Goal: Communication & Community: Answer question/provide support

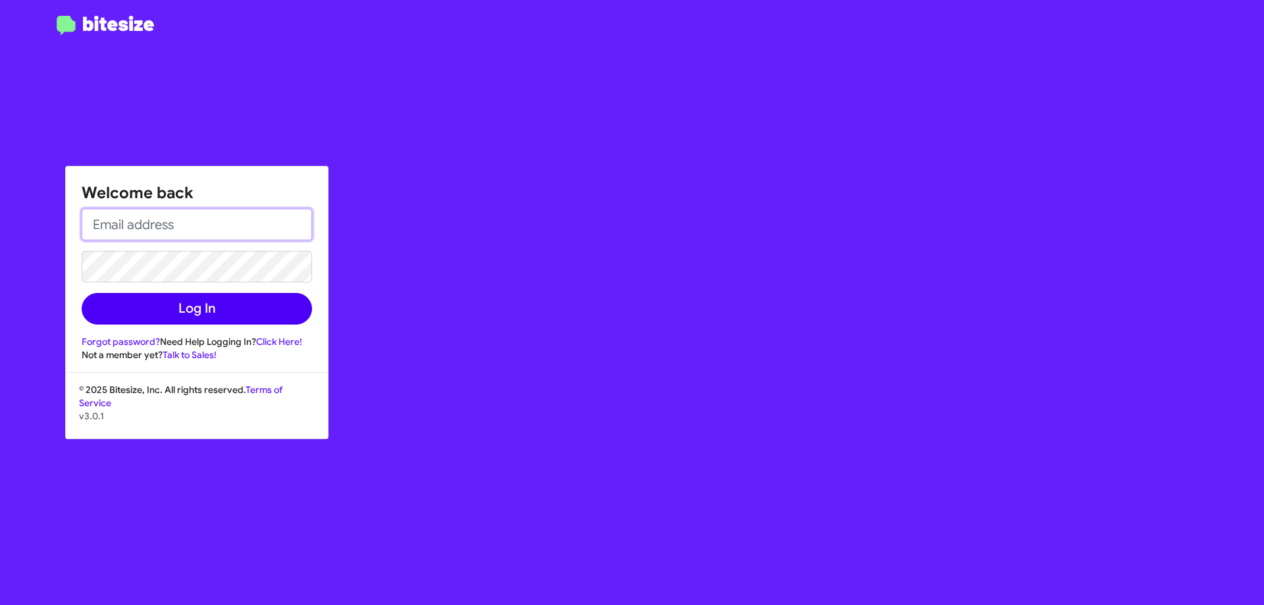
type input "[EMAIL_ADDRESS][DOMAIN_NAME]"
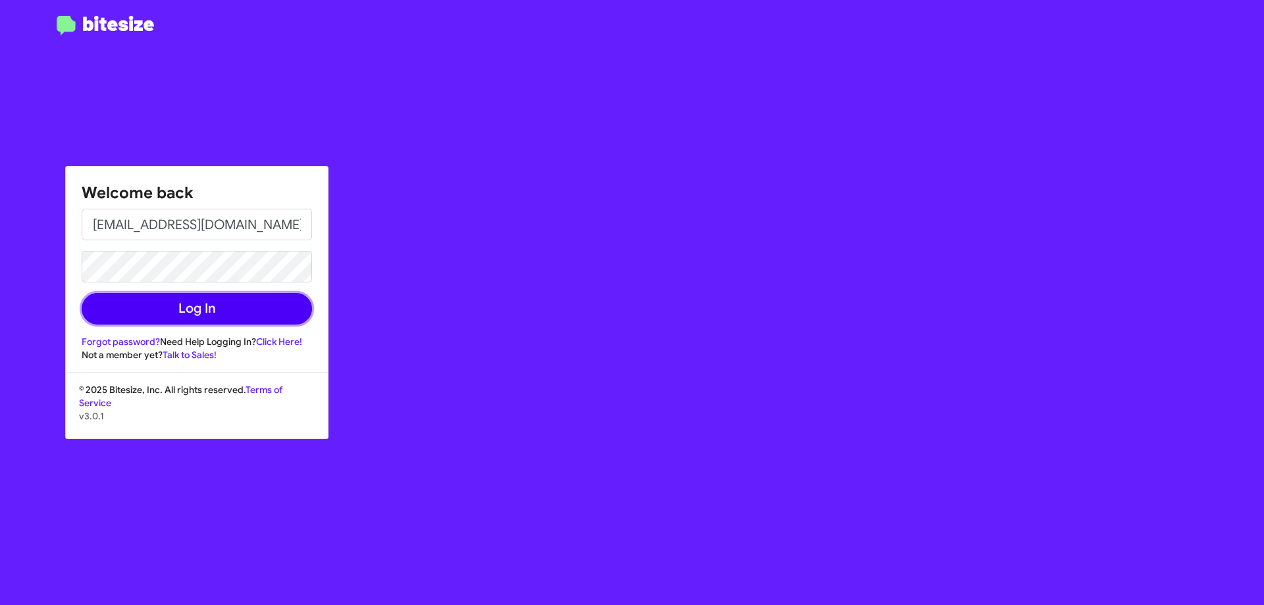
click at [198, 310] on button "Log In" at bounding box center [197, 309] width 230 height 32
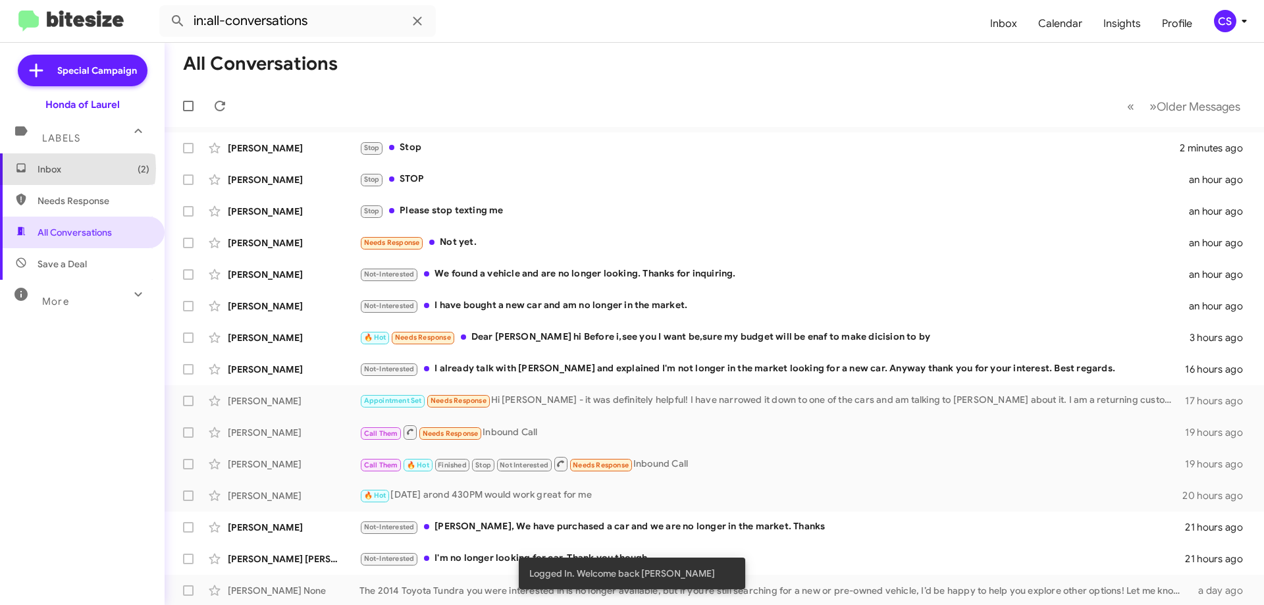
click at [53, 169] on span "Inbox (2)" at bounding box center [94, 169] width 112 height 13
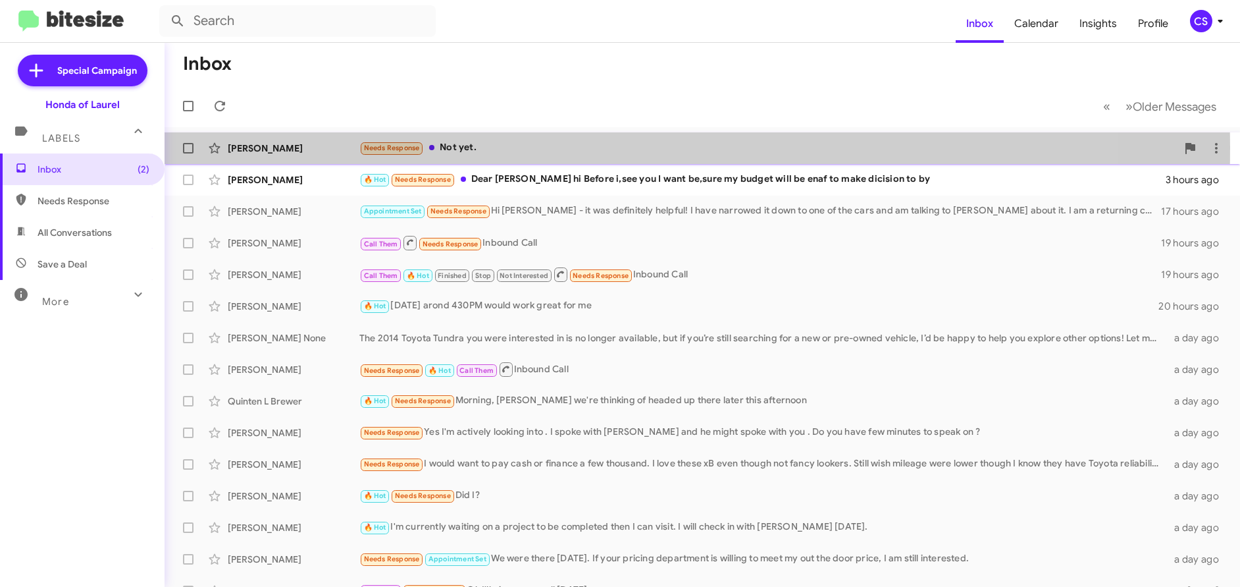
click at [254, 147] on div "[PERSON_NAME]" at bounding box center [294, 148] width 132 height 13
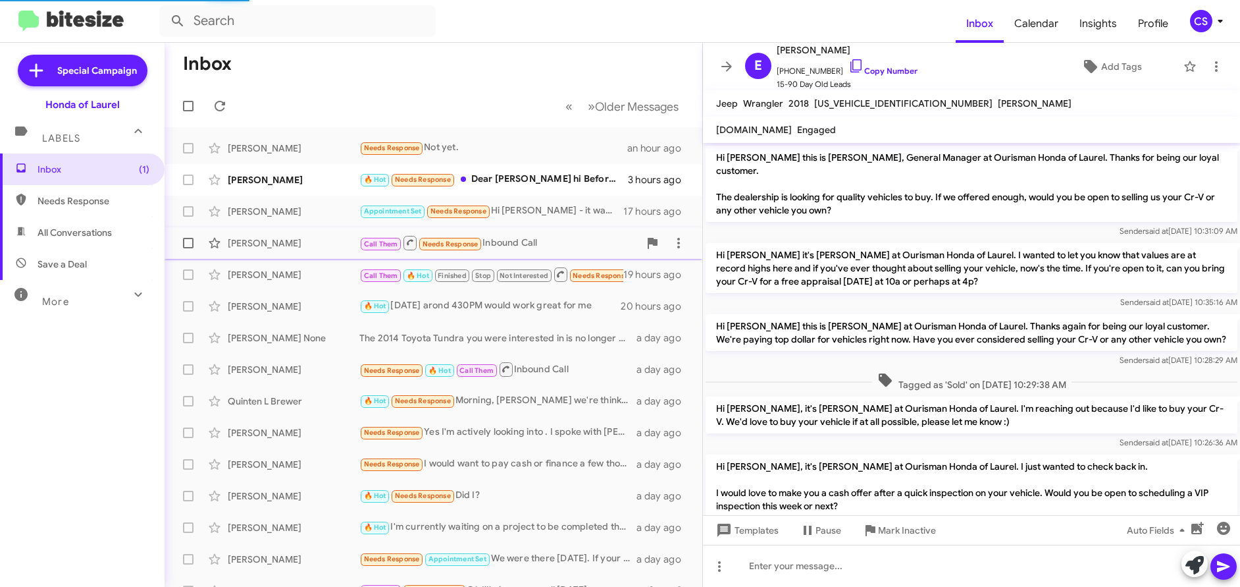
scroll to position [1240, 0]
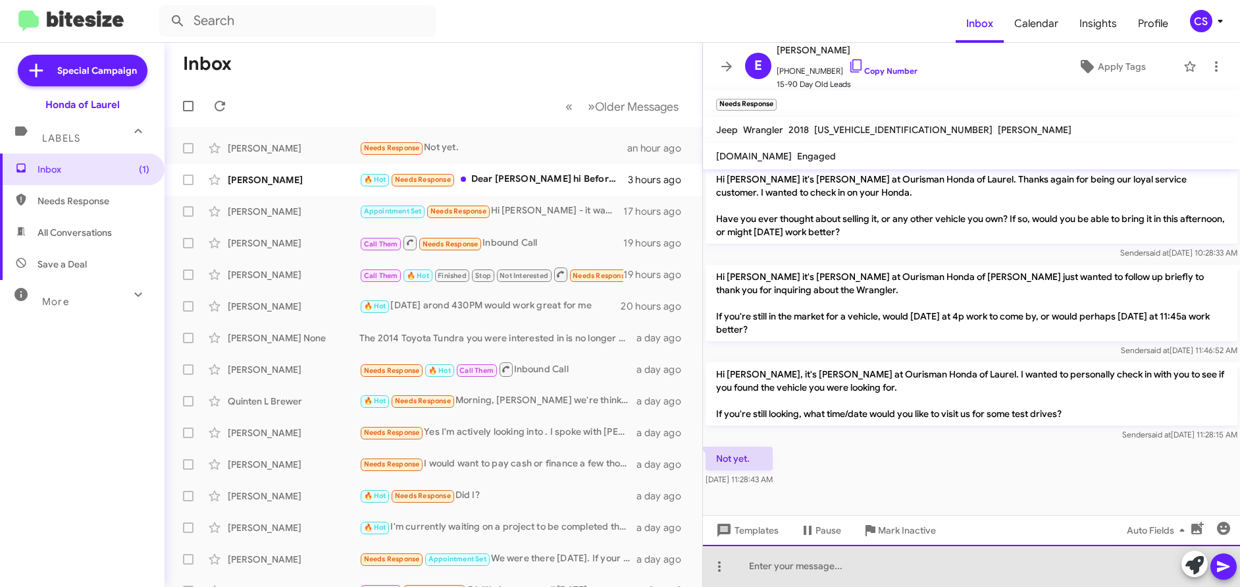
click at [760, 568] on div at bounding box center [971, 566] width 537 height 42
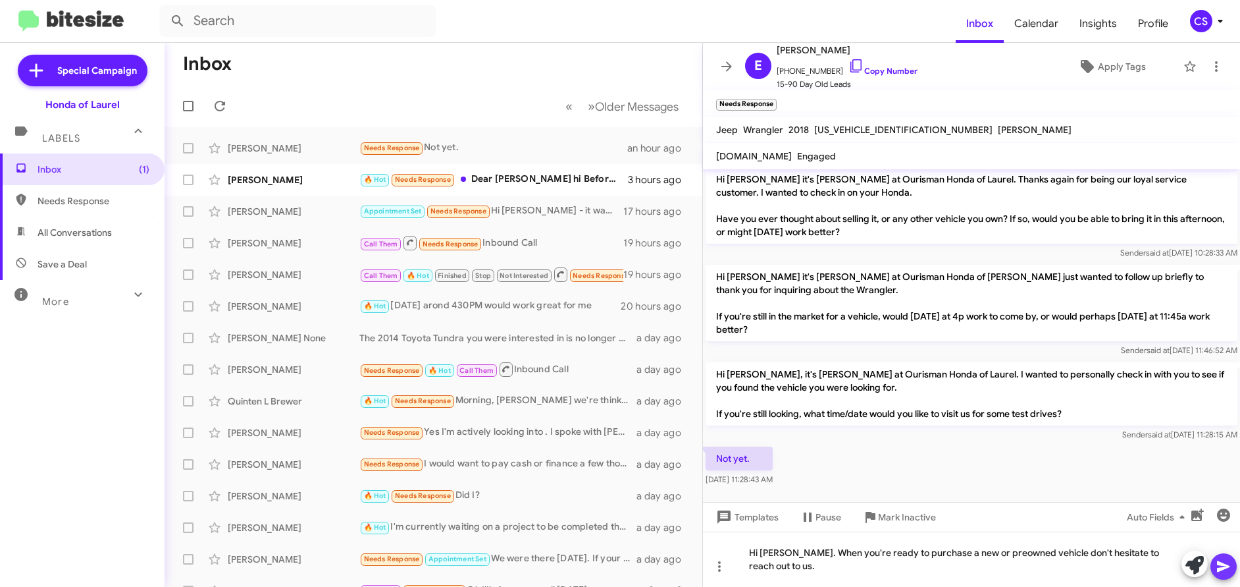
click at [1226, 569] on icon at bounding box center [1224, 566] width 16 height 16
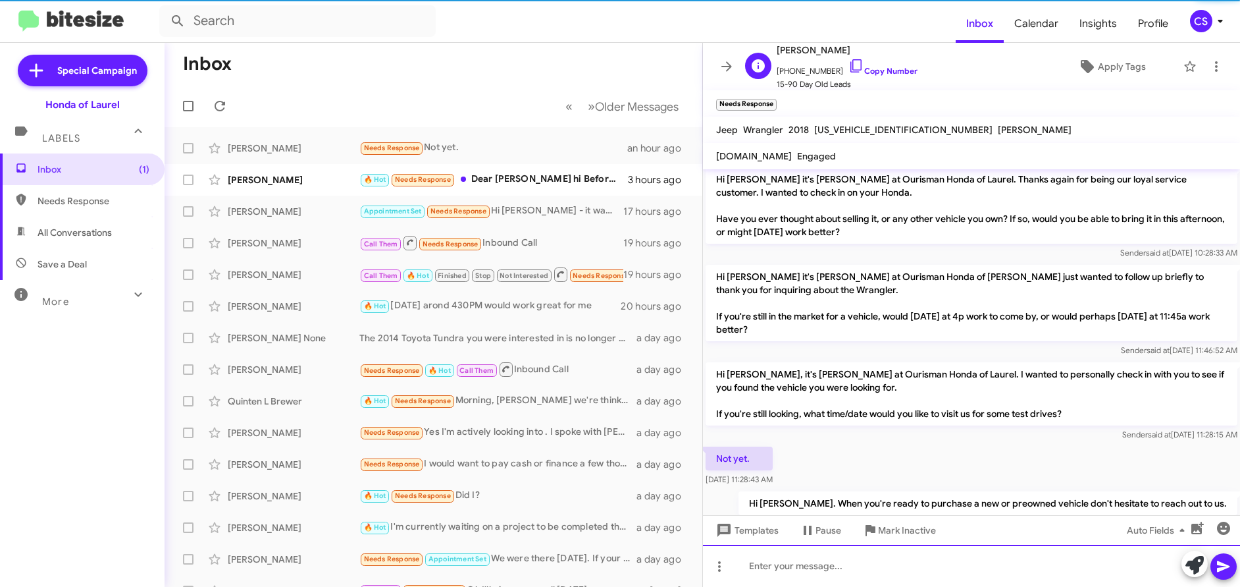
scroll to position [0, 0]
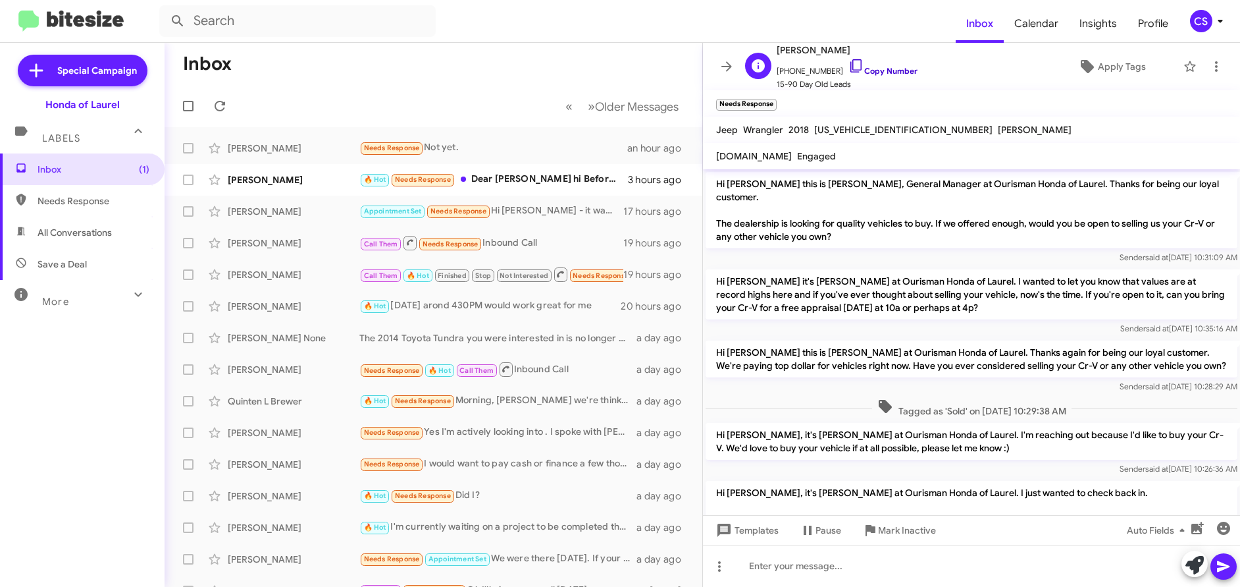
click at [886, 72] on link "Copy Number" at bounding box center [883, 71] width 69 height 10
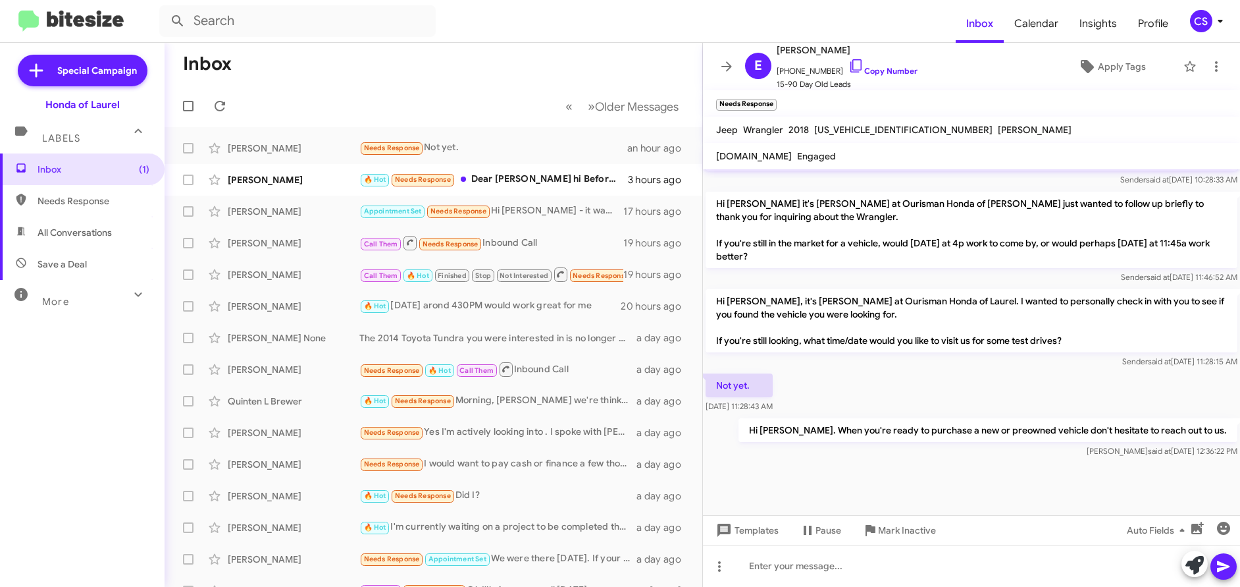
scroll to position [1315, 0]
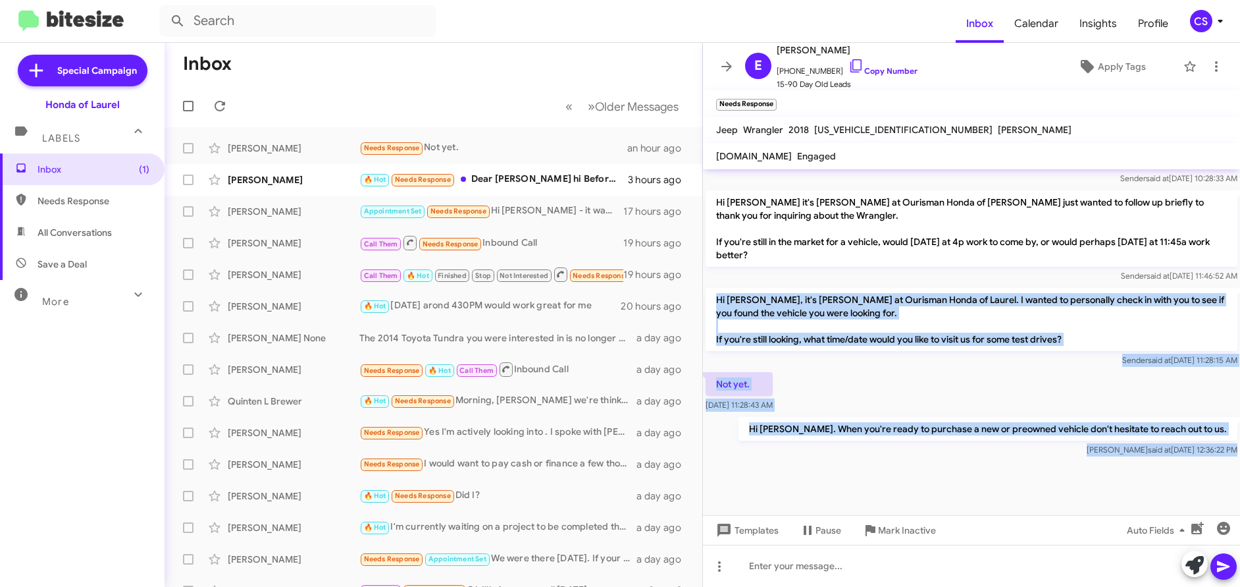
drag, startPoint x: 716, startPoint y: 285, endPoint x: 1134, endPoint y: 487, distance: 464.1
click at [1134, 487] on cdk-virtual-scroll-viewport "Hi [PERSON_NAME] this is [PERSON_NAME], General Manager at Ourisman Honda of La…" at bounding box center [971, 342] width 537 height 346
copy div "Hi [PERSON_NAME], it's [PERSON_NAME] at Ourisman Honda of Laurel. I wanted to p…"
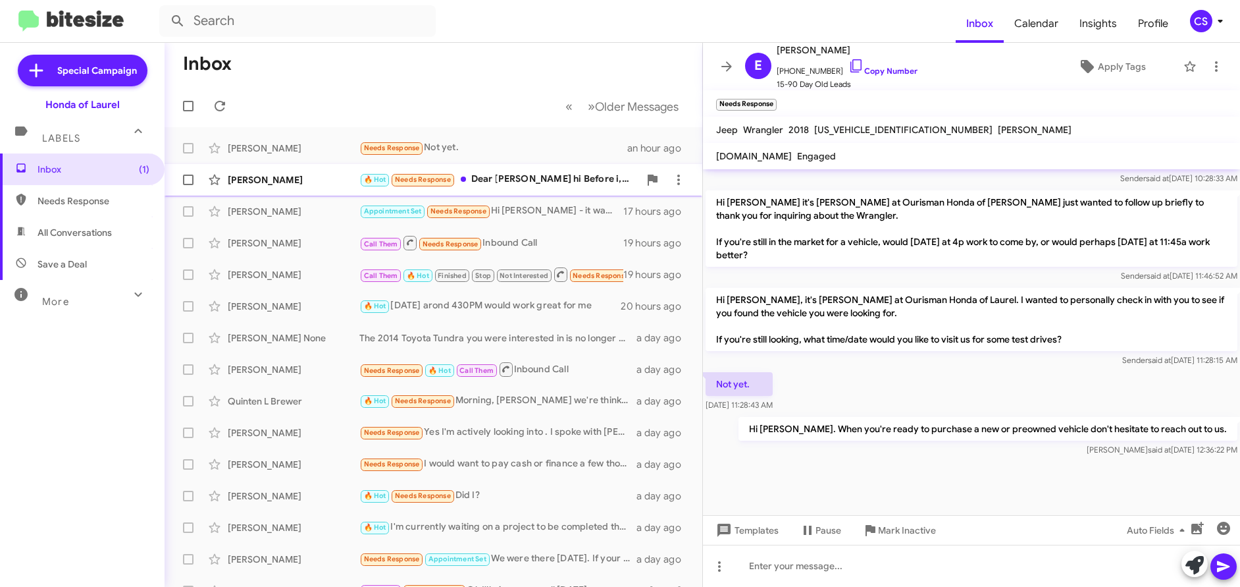
click at [244, 182] on div "[PERSON_NAME]" at bounding box center [294, 179] width 132 height 13
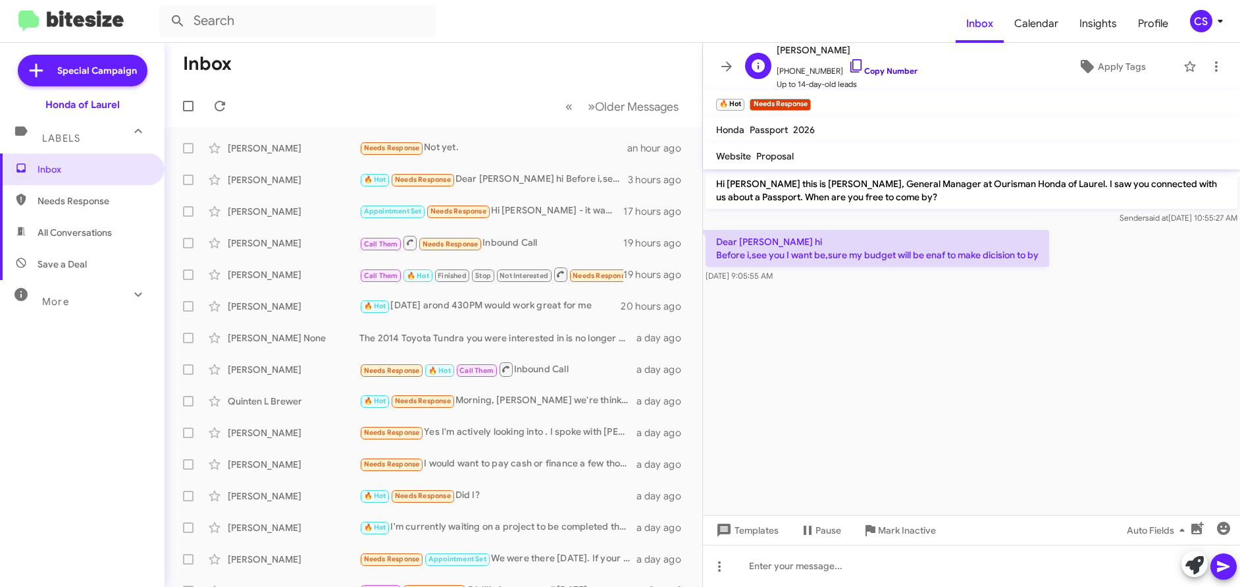
click at [884, 72] on link "Copy Number" at bounding box center [883, 71] width 69 height 10
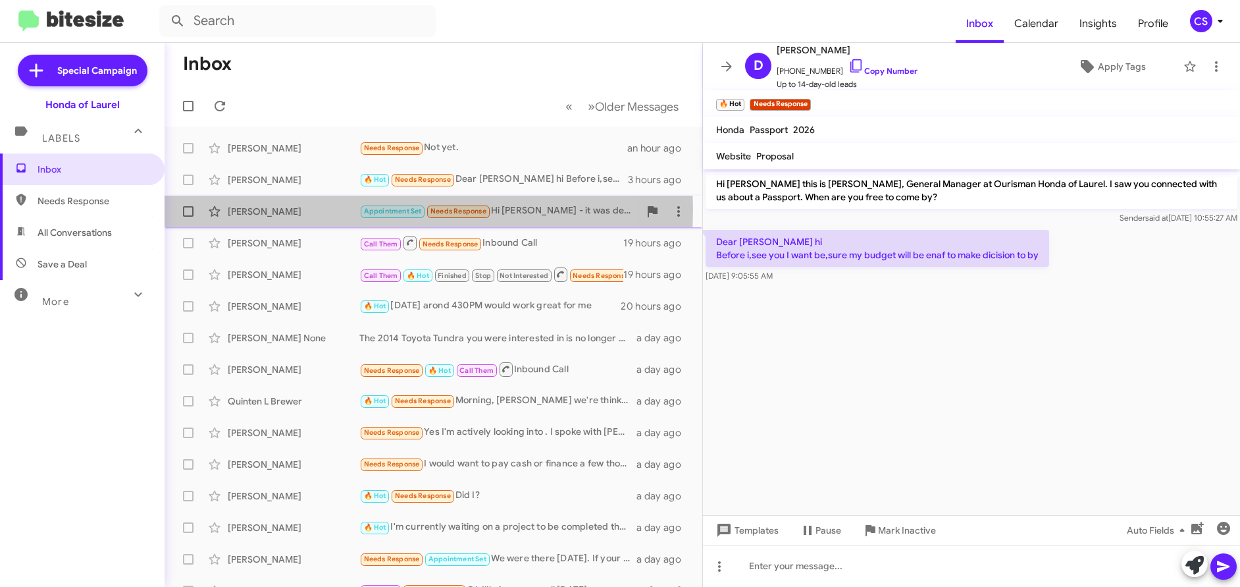
click at [246, 209] on div "[PERSON_NAME]" at bounding box center [294, 211] width 132 height 13
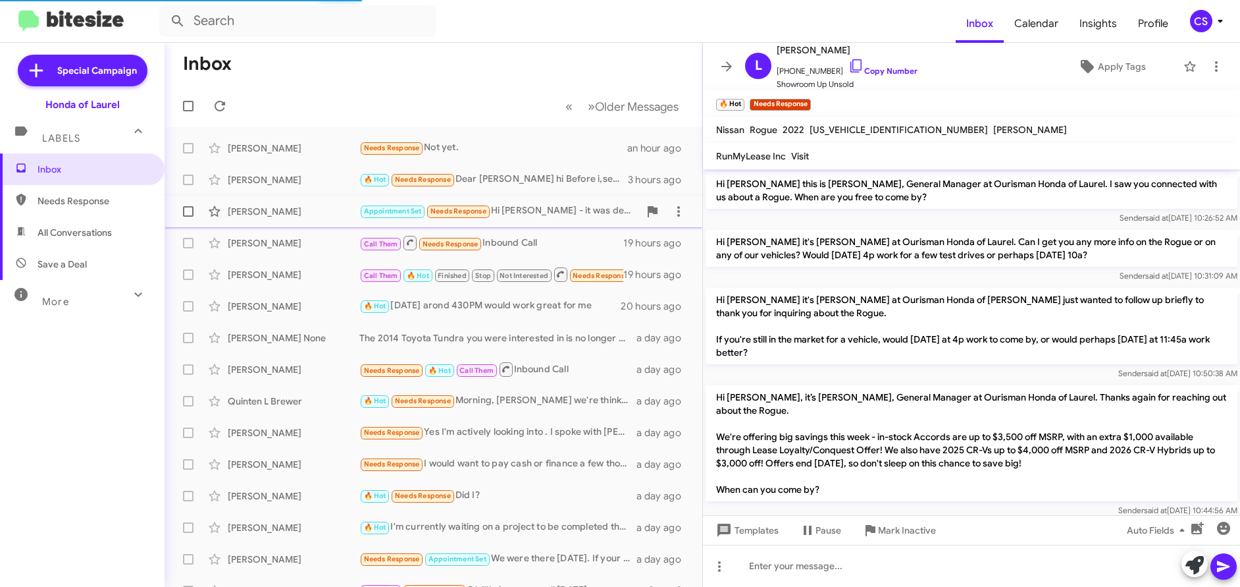
scroll to position [645, 0]
